Goal: Task Accomplishment & Management: Use online tool/utility

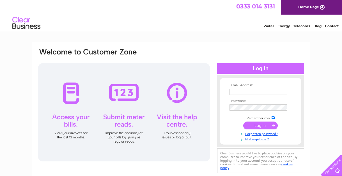
type input "johng203@yahoo.co.uk"
click at [259, 125] on input "submit" at bounding box center [260, 125] width 35 height 8
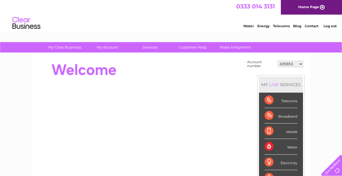
click at [301, 64] on select "435653 919747 30296947" at bounding box center [291, 64] width 26 height 7
select select "919747"
click at [278, 61] on select "435653 919747 30296947" at bounding box center [291, 64] width 26 height 7
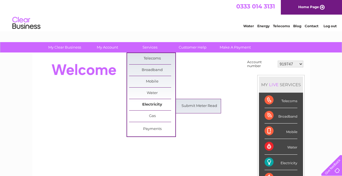
click at [148, 103] on link "Electricity" at bounding box center [152, 104] width 46 height 11
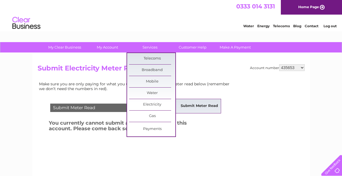
click at [188, 104] on link "Submit Meter Read" at bounding box center [199, 105] width 46 height 11
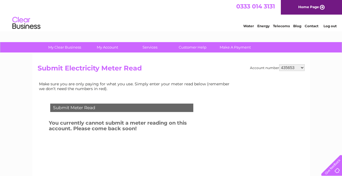
click at [302, 67] on select "435653 919747 30296947" at bounding box center [292, 67] width 26 height 7
select select "919747"
click at [279, 64] on select "435653 919747 30296947" at bounding box center [292, 67] width 26 height 7
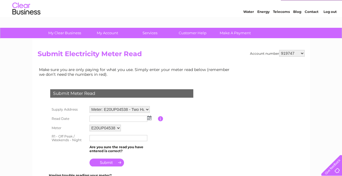
scroll to position [28, 0]
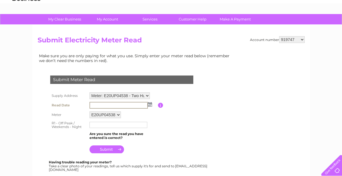
click at [146, 105] on input "text" at bounding box center [119, 105] width 58 height 7
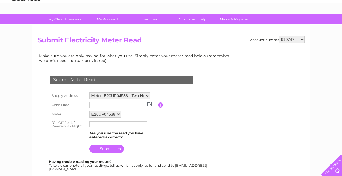
click at [150, 105] on img at bounding box center [149, 104] width 4 height 4
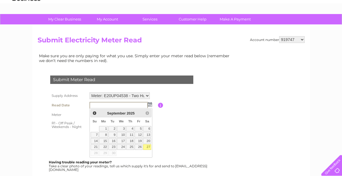
click at [149, 146] on link "27" at bounding box center [147, 147] width 8 height 6
type input "[DATE]"
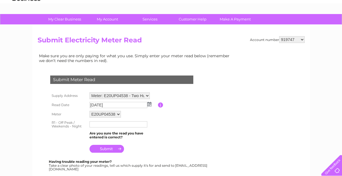
click at [98, 124] on input "text" at bounding box center [119, 124] width 58 height 6
type input "52534"
click at [106, 149] on input "submit" at bounding box center [107, 149] width 35 height 8
